Goal: Communication & Community: Share content

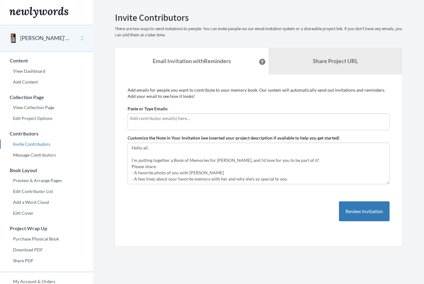
click at [177, 117] on input "text" at bounding box center [259, 118] width 258 height 7
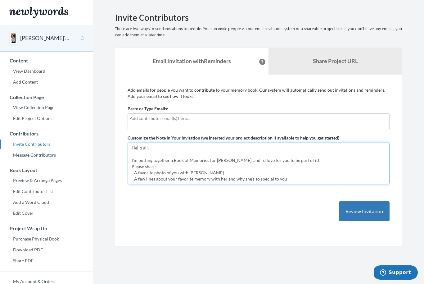
click at [139, 159] on textarea "Hello all, I’m putting together a Book of Memories for [PERSON_NAME], and I’d l…" at bounding box center [259, 163] width 262 height 42
click at [247, 158] on textarea "Hello all, I’m putting together a Book of Memories for [PERSON_NAME], and I’d l…" at bounding box center [259, 163] width 262 height 42
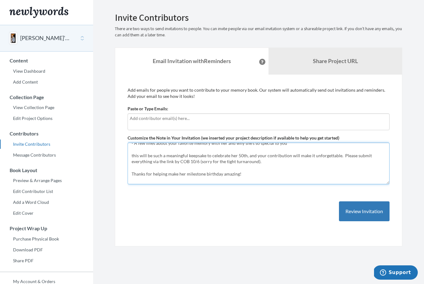
scroll to position [37, 0]
click at [140, 154] on textarea "Hello all, I’m putting together a Book of Memories for [PERSON_NAME], and I’d l…" at bounding box center [259, 163] width 262 height 42
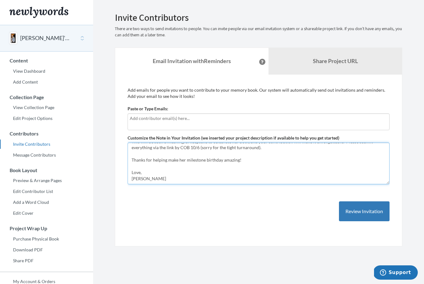
scroll to position [52, 0]
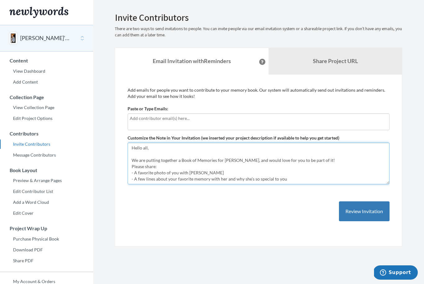
type textarea "Hello all, We are putting together a Book of Memories for [PERSON_NAME], and wo…"
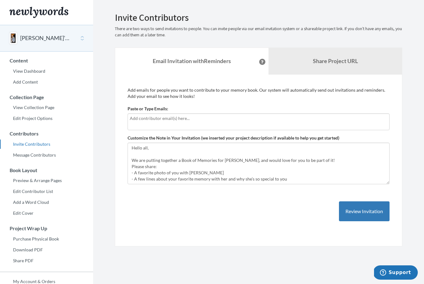
click at [292, 120] on input "text" at bounding box center [259, 118] width 258 height 7
type input "b"
type input "[EMAIL_ADDRESS][DOMAIN_NAME]"
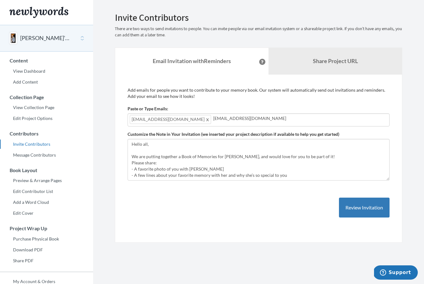
type input "[EMAIL_ADDRESS][DOMAIN_NAME]"
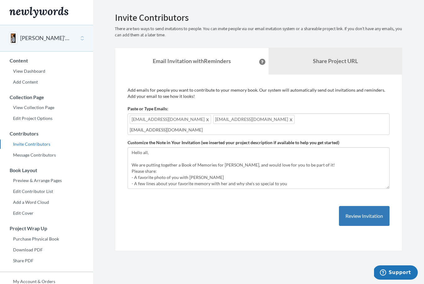
type input "[EMAIL_ADDRESS][DOMAIN_NAME]"
type input "[PERSON_NAME][EMAIL_ADDRESS][DOMAIN_NAME]"
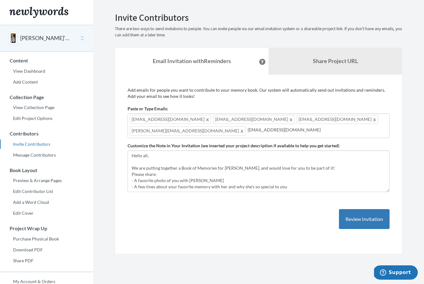
type input "[EMAIL_ADDRESS][DOMAIN_NAME]"
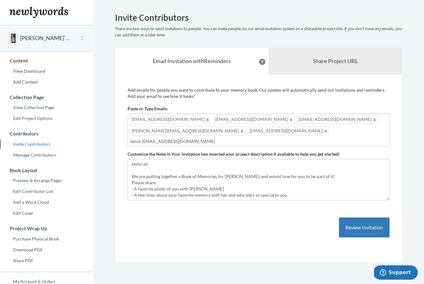
type input "Jamie [EMAIL_ADDRESS][DOMAIN_NAME]"
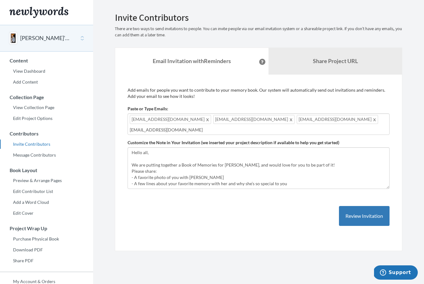
type input "[EMAIL_ADDRESS][DOMAIN_NAME]"
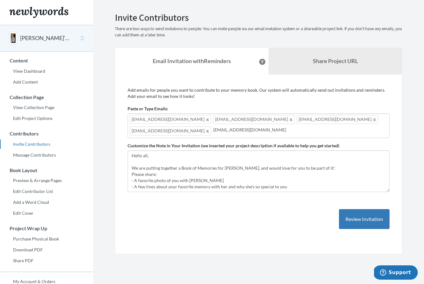
type input "[EMAIL_ADDRESS][DOMAIN_NAME]"
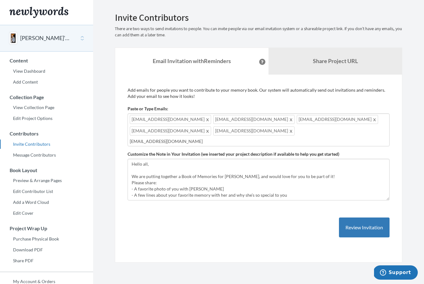
type input "[EMAIL_ADDRESS][DOMAIN_NAME]"
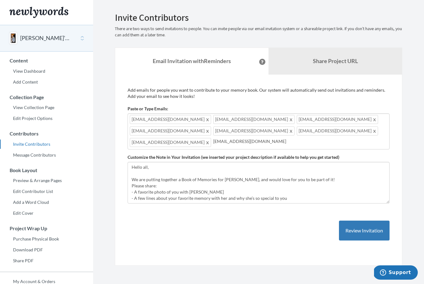
type input "[EMAIL_ADDRESS][DOMAIN_NAME]"
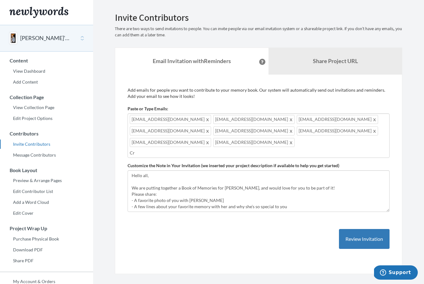
type input "C"
type input "[EMAIL_ADDRESS][DOMAIN_NAME]"
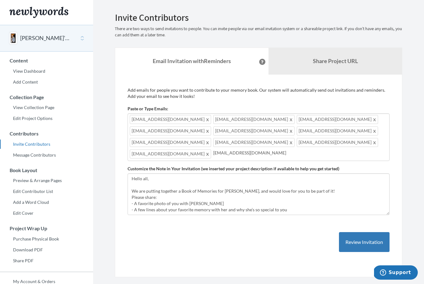
type input "[EMAIL_ADDRESS][DOMAIN_NAME]"
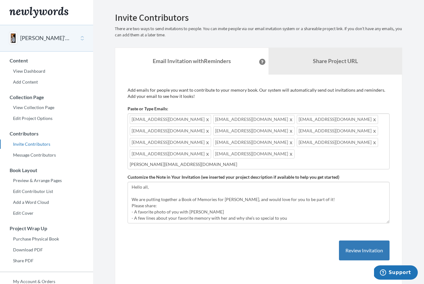
type input "[PERSON_NAME][EMAIL_ADDRESS][DOMAIN_NAME]"
